Goal: Task Accomplishment & Management: Complete application form

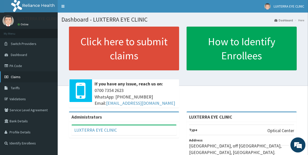
click at [19, 77] on span "Claims" at bounding box center [16, 76] width 10 height 5
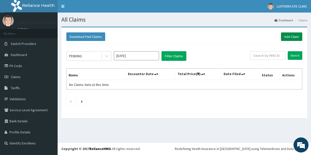
click at [293, 35] on link "Add Claim" at bounding box center [291, 36] width 21 height 9
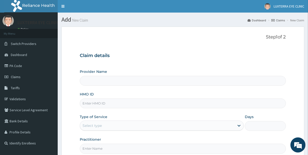
type input "LUXTERRA EYE CLINIC"
click at [116, 104] on input "HMO ID" at bounding box center [183, 103] width 206 height 10
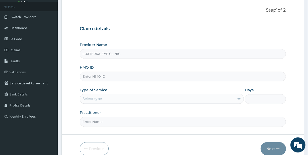
scroll to position [27, 0]
click at [238, 99] on icon at bounding box center [238, 98] width 5 height 5
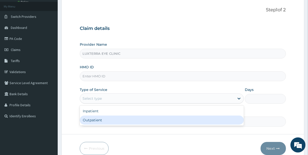
click at [149, 120] on div "Outpatient" at bounding box center [162, 119] width 164 height 9
type input "1"
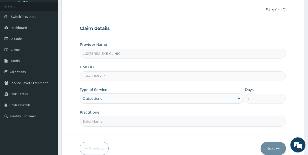
click at [110, 75] on input "HMO ID" at bounding box center [183, 76] width 206 height 10
paste input "PLI/10046/A"
type input "PLI/10046/A"
click at [109, 122] on input "Practitioner" at bounding box center [183, 121] width 206 height 10
type input "Dr Evoegbulem"
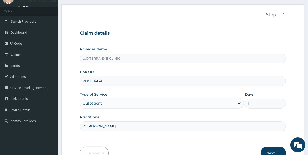
scroll to position [51, 0]
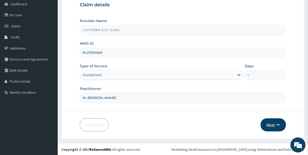
click at [270, 126] on button "Next" at bounding box center [272, 124] width 25 height 13
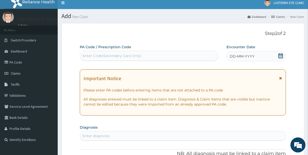
scroll to position [0, 0]
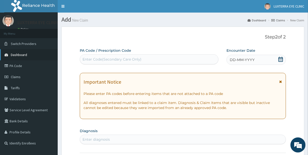
click at [28, 56] on link "Dashboard" at bounding box center [29, 54] width 58 height 11
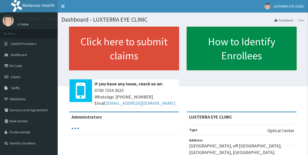
drag, startPoint x: 309, startPoint y: 48, endPoint x: 255, endPoint y: 70, distance: 58.2
click at [308, 54] on html "RelianceHMO Provider Portal | Dashboard R EL Toggle navigation LUXTERRA EYE CLI…" at bounding box center [154, 118] width 308 height 237
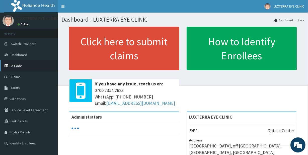
click at [26, 65] on link "PA Code" at bounding box center [29, 65] width 58 height 11
